Goal: Transaction & Acquisition: Purchase product/service

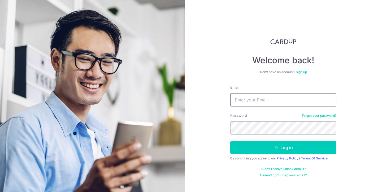
type input "[EMAIL_ADDRESS][DOMAIN_NAME]"
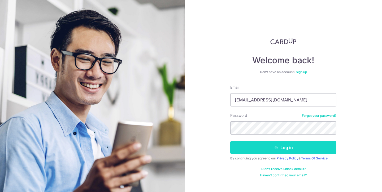
click at [273, 150] on button "Log in" at bounding box center [283, 147] width 106 height 13
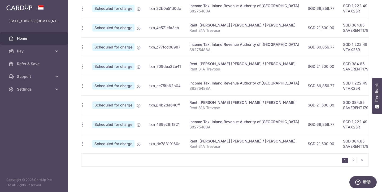
scroll to position [0, 2]
click at [354, 162] on link "2" at bounding box center [353, 160] width 6 height 6
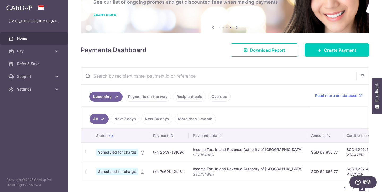
scroll to position [0, 0]
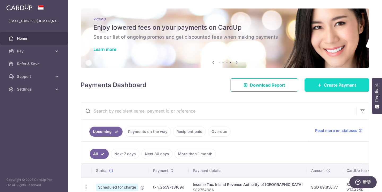
click at [334, 85] on span "Create Payment" at bounding box center [340, 85] width 32 height 6
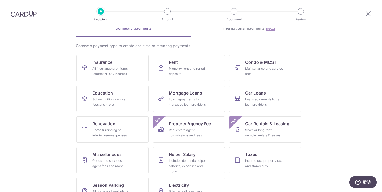
scroll to position [45, 0]
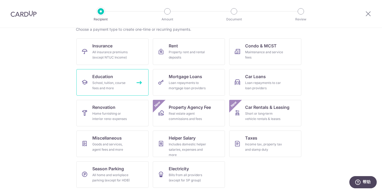
click at [99, 80] on div "School, tuition, course fees and more" at bounding box center [111, 85] width 38 height 11
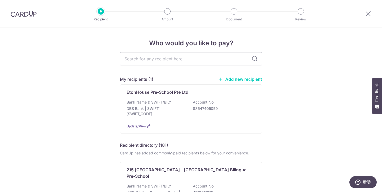
click at [240, 79] on link "Add new recipient" at bounding box center [240, 79] width 44 height 5
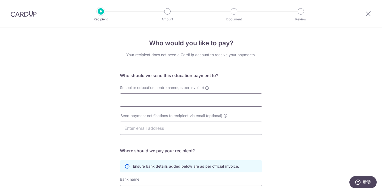
click at [135, 100] on input "School or education centre name(as per invoice)" at bounding box center [191, 100] width 142 height 13
type input "Yellow Bus"
click at [142, 129] on input "text" at bounding box center [191, 128] width 142 height 13
type input "huangtao82@hotmail.com"
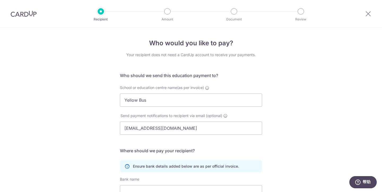
type input "Tao Huang"
click at [162, 151] on h5 "Where should we pay your recipient?" at bounding box center [191, 151] width 142 height 6
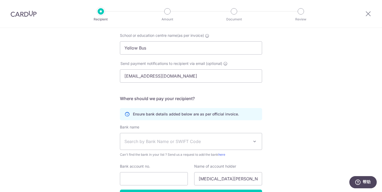
scroll to position [88, 0]
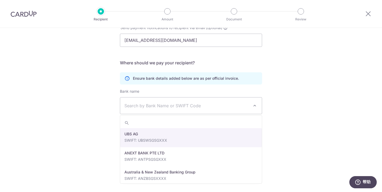
click at [209, 109] on span "Search by Bank Name or SWIFT Code" at bounding box center [186, 106] width 125 height 6
type input "dbs"
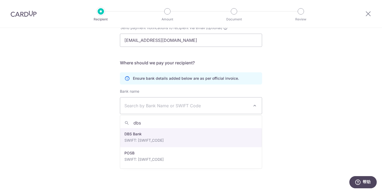
select select "6"
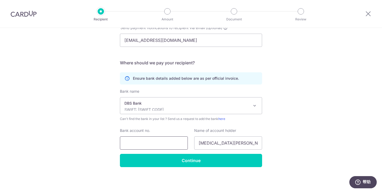
click at [134, 143] on input "Bank account no." at bounding box center [154, 143] width 68 height 13
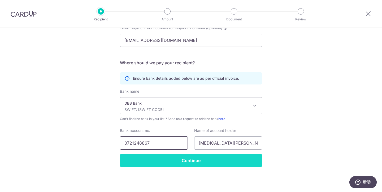
type input "0721248867"
click at [178, 161] on input "Continue" at bounding box center [191, 160] width 142 height 13
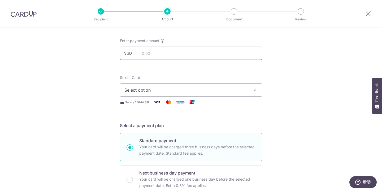
click at [157, 50] on input "text" at bounding box center [191, 53] width 142 height 13
click at [226, 90] on span "Select option" at bounding box center [186, 90] width 124 height 6
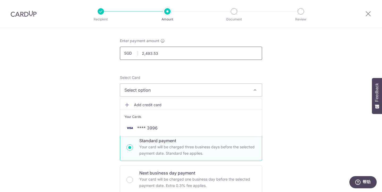
click at [164, 54] on input "2,493.53" at bounding box center [191, 53] width 142 height 13
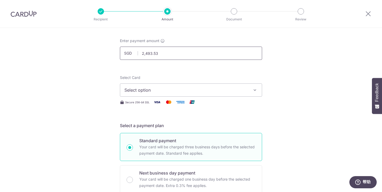
click button "Add Card" at bounding box center [0, 0] width 0 height 0
type input "2,493.53"
click at [240, 96] on button "Select option" at bounding box center [191, 90] width 142 height 13
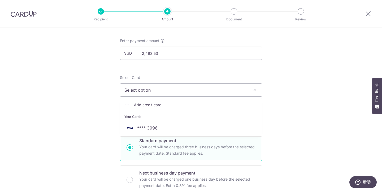
click at [253, 92] on icon "button" at bounding box center [254, 90] width 5 height 5
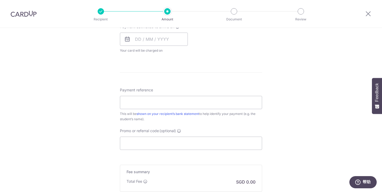
scroll to position [303, 0]
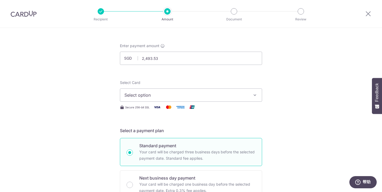
scroll to position [19, 0]
click at [253, 97] on icon "button" at bounding box center [254, 95] width 5 height 5
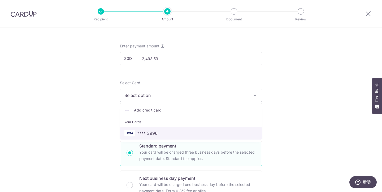
click at [152, 131] on span "**** 3996" at bounding box center [147, 133] width 20 height 6
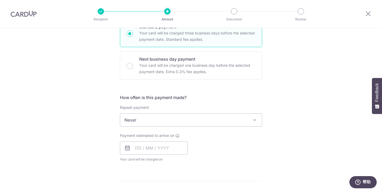
scroll to position [148, 0]
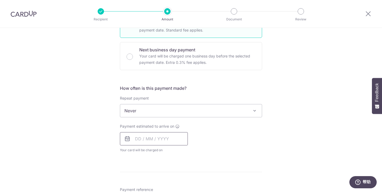
click at [139, 137] on input "text" at bounding box center [154, 138] width 68 height 13
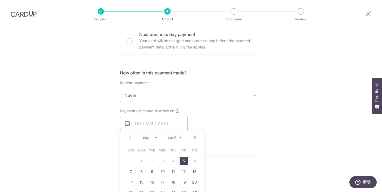
scroll to position [160, 0]
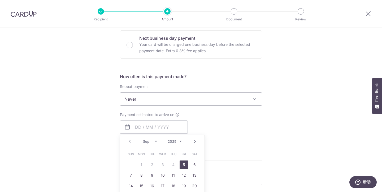
click at [185, 165] on link "5" at bounding box center [184, 165] width 8 height 8
type input "[DATE]"
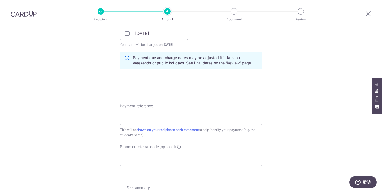
scroll to position [254, 0]
click at [148, 119] on input "Payment reference" at bounding box center [191, 118] width 142 height 13
click at [298, 112] on div "Tell us more about your payment Enter payment amount SGD 2,493.53 2493.53 Recip…" at bounding box center [191, 25] width 382 height 502
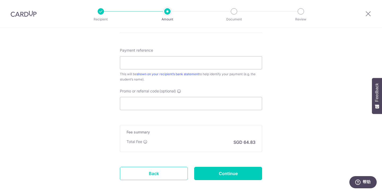
scroll to position [337, 0]
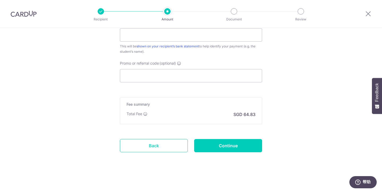
click at [151, 148] on link "Back" at bounding box center [154, 145] width 68 height 13
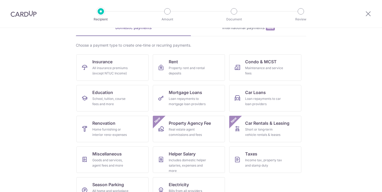
scroll to position [32, 0]
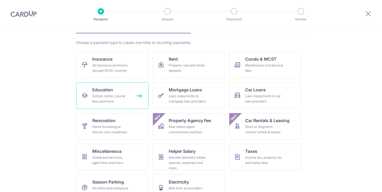
click at [104, 100] on div "School, tuition, course fees and more" at bounding box center [111, 99] width 38 height 11
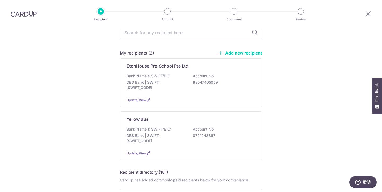
scroll to position [44, 0]
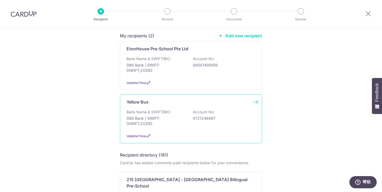
click at [172, 117] on p "DBS Bank | SWIFT: [SWIFT_CODE]" at bounding box center [156, 121] width 59 height 11
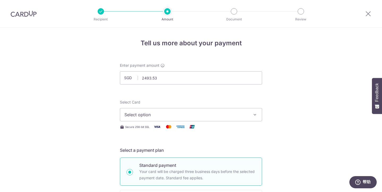
type input "2,493.53"
click at [202, 118] on button "Select option" at bounding box center [191, 114] width 142 height 13
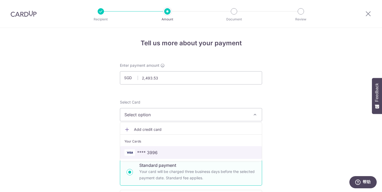
click at [146, 150] on span "**** 3996" at bounding box center [147, 153] width 20 height 6
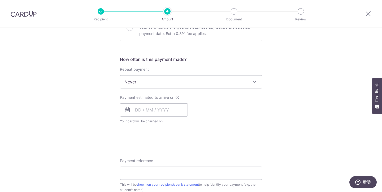
scroll to position [177, 0]
click at [134, 102] on div "Payment estimated to arrive on Your card will be charged on for the first payme…" at bounding box center [154, 109] width 68 height 29
click at [136, 107] on input "text" at bounding box center [154, 109] width 68 height 13
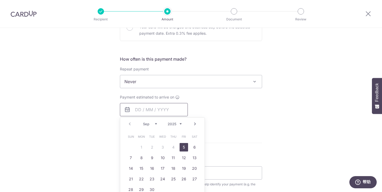
click at [162, 112] on input "text" at bounding box center [154, 109] width 68 height 13
click at [185, 148] on link "5" at bounding box center [184, 147] width 8 height 8
type input "[DATE]"
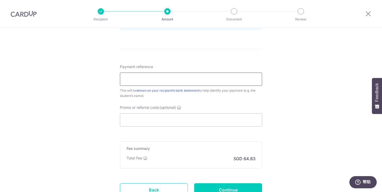
scroll to position [294, 0]
click at [139, 78] on input "Payment reference" at bounding box center [191, 78] width 142 height 13
type input "UE1798503720"
click at [132, 122] on input "Promo or referral code (optional)" at bounding box center [191, 119] width 142 height 13
paste input "OCBC195"
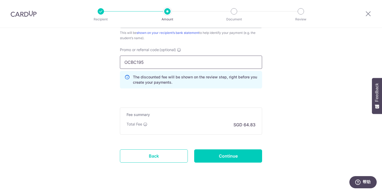
scroll to position [351, 0]
type input "OCBC195"
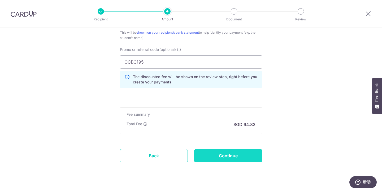
click at [229, 155] on input "Continue" at bounding box center [228, 155] width 68 height 13
type input "Create Schedule"
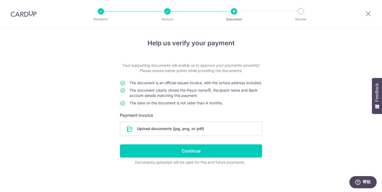
scroll to position [3, 0]
click at [144, 131] on input "file" at bounding box center [191, 129] width 142 height 14
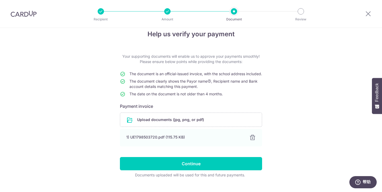
scroll to position [25, 0]
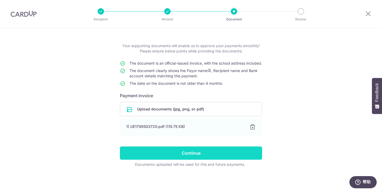
click at [187, 152] on input "Continue" at bounding box center [191, 153] width 142 height 13
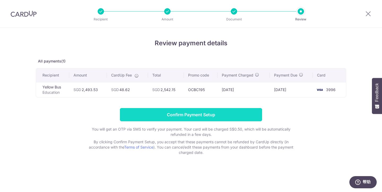
click at [186, 117] on input "Confirm Payment Setup" at bounding box center [191, 114] width 142 height 13
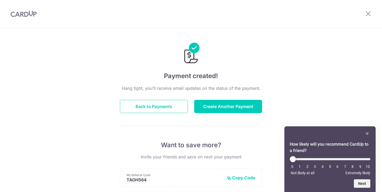
click at [199, 90] on p "Hang tight, you’ll receive email updates on the status of the payment." at bounding box center [191, 88] width 142 height 6
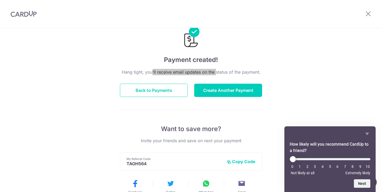
scroll to position [16, 0]
click at [158, 91] on button "Back to Payments" at bounding box center [154, 90] width 68 height 13
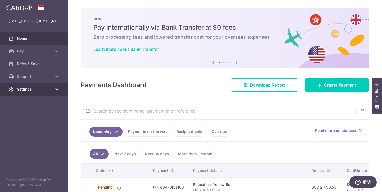
click at [57, 90] on icon at bounding box center [56, 89] width 5 height 5
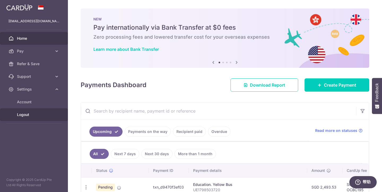
click at [24, 114] on span "Logout" at bounding box center [34, 114] width 35 height 5
